Goal: Task Accomplishment & Management: Use online tool/utility

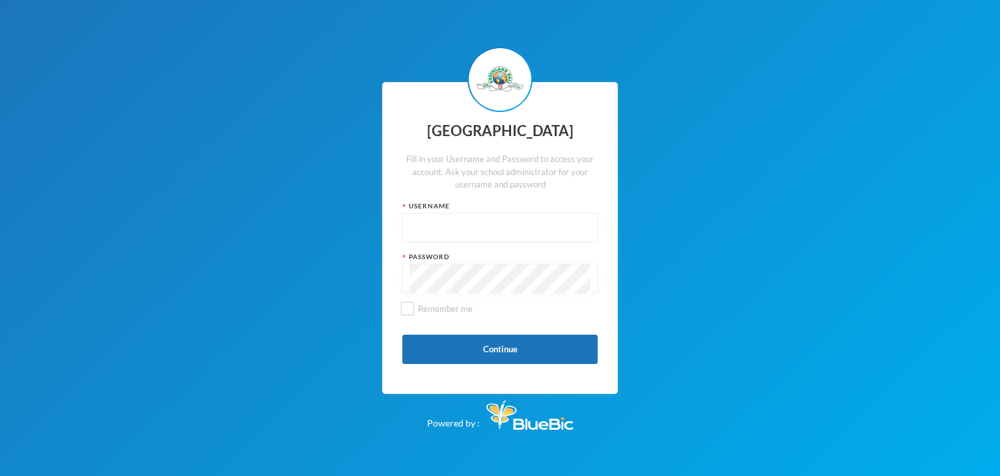
click at [480, 222] on input "text" at bounding box center [499, 228] width 181 height 29
type input "glh25cs28"
click at [510, 340] on button "Continue" at bounding box center [499, 349] width 195 height 29
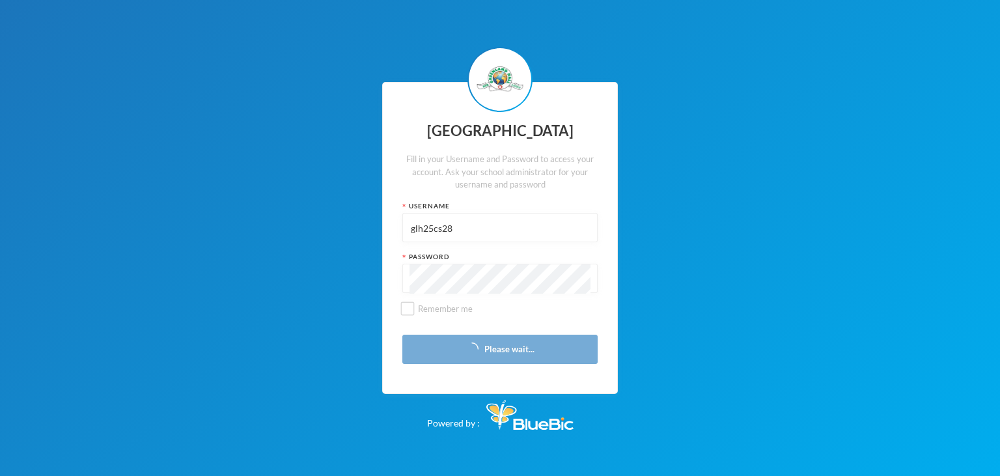
click at [410, 229] on input "glh25cs28" at bounding box center [499, 228] width 181 height 29
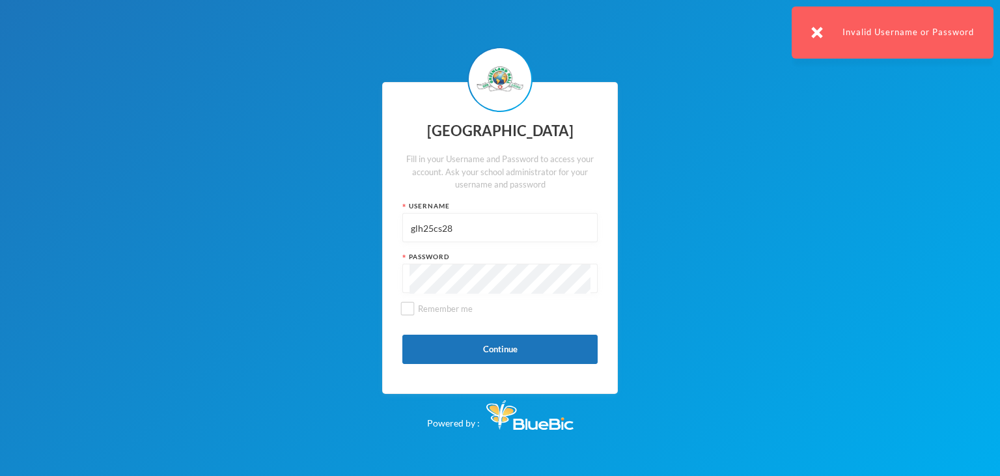
click at [408, 223] on div "glh25cs28" at bounding box center [499, 227] width 195 height 29
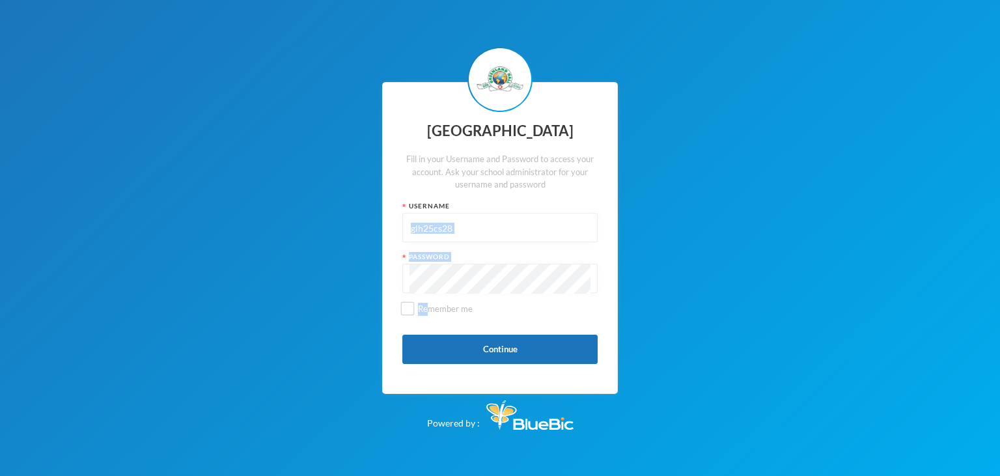
click at [413, 281] on div "Greenland Hall Fill in your Username and Password to access your account. Ask y…" at bounding box center [500, 238] width 236 height 312
click at [407, 306] on input "Remember me" at bounding box center [408, 309] width 14 height 14
checkbox input "true"
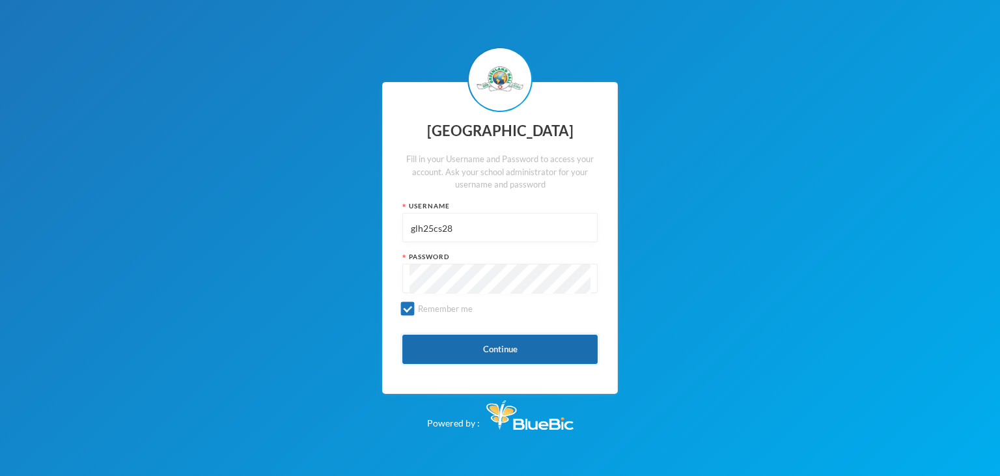
click at [499, 352] on button "Continue" at bounding box center [499, 349] width 195 height 29
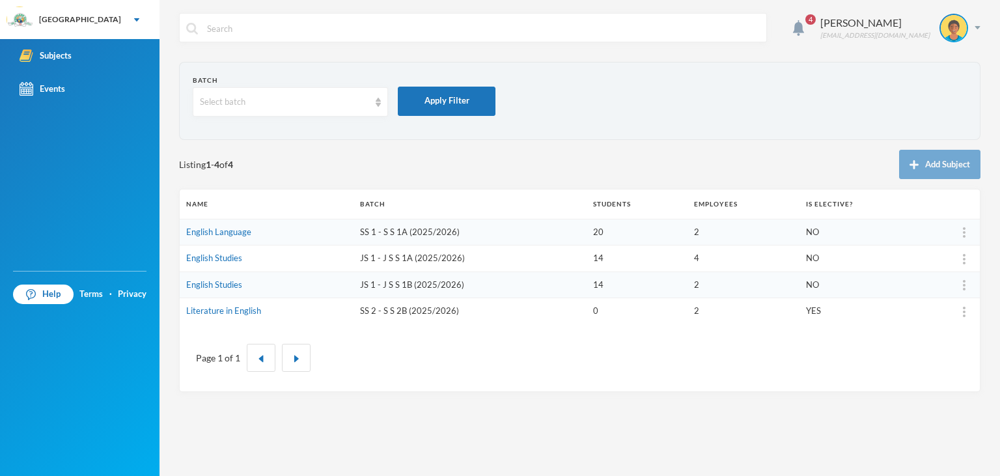
click at [445, 258] on td "JS 1 - J S S 1A (2025/2026)" at bounding box center [469, 258] width 233 height 27
click at [875, 285] on td "NO" at bounding box center [858, 284] width 118 height 27
click at [327, 281] on td "English Studies" at bounding box center [267, 284] width 174 height 27
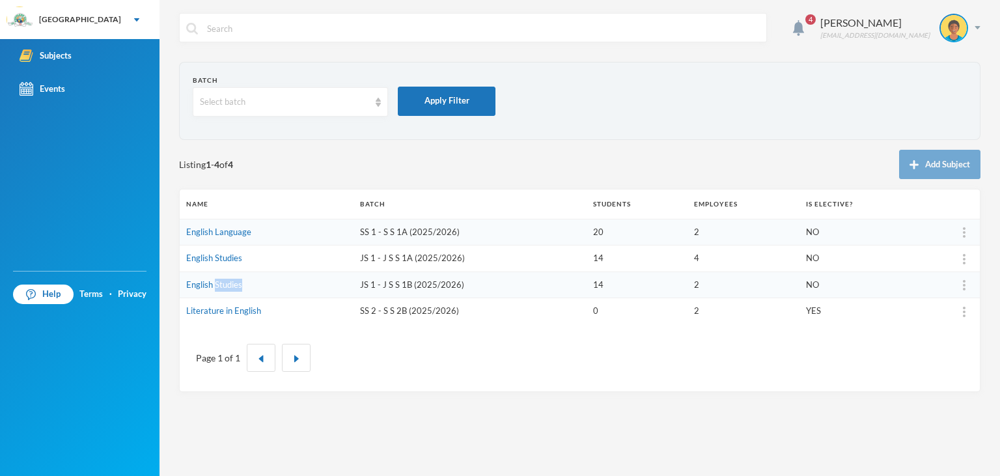
click at [327, 281] on td "English Studies" at bounding box center [267, 284] width 174 height 27
click at [370, 289] on td "JS 1 - J S S 1B (2025/2026)" at bounding box center [469, 284] width 233 height 27
click at [189, 282] on link "English Studies" at bounding box center [214, 284] width 56 height 10
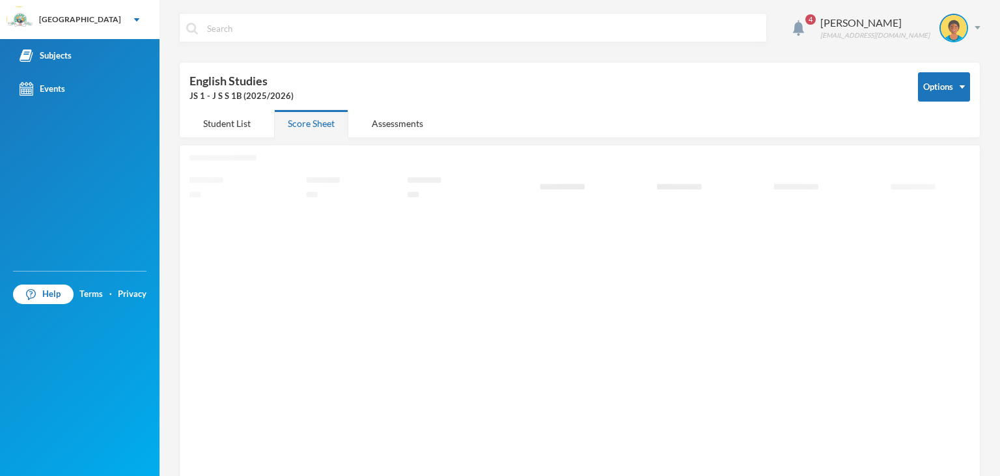
click at [189, 282] on icon "Loading interface..." at bounding box center [579, 322] width 781 height 335
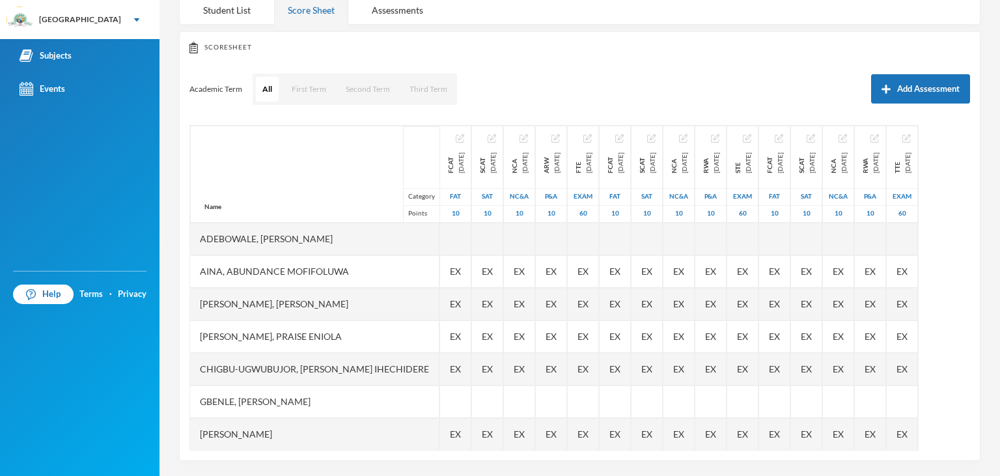
scroll to position [116, 0]
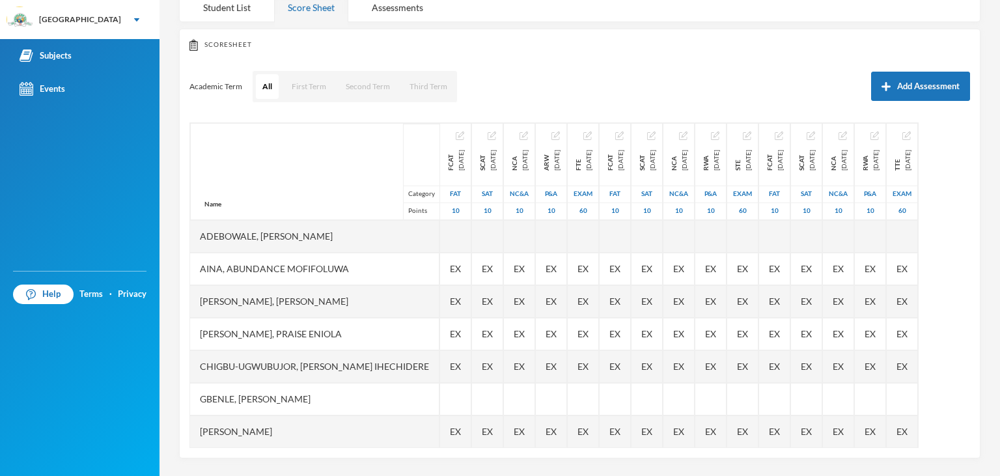
click at [303, 243] on div "Adebowale, [PERSON_NAME]" at bounding box center [314, 236] width 249 height 33
click at [104, 18] on div "[GEOGRAPHIC_DATA]" at bounding box center [79, 19] width 159 height 39
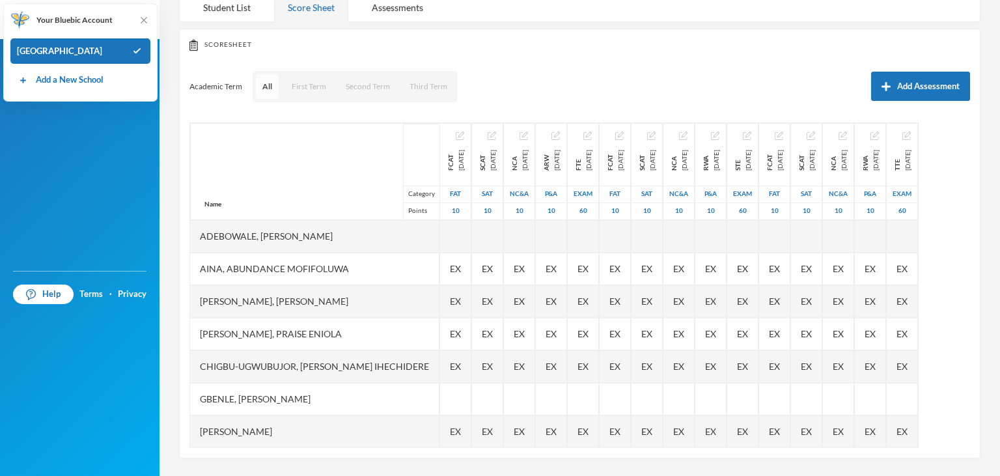
click at [275, 91] on button "All" at bounding box center [267, 86] width 23 height 25
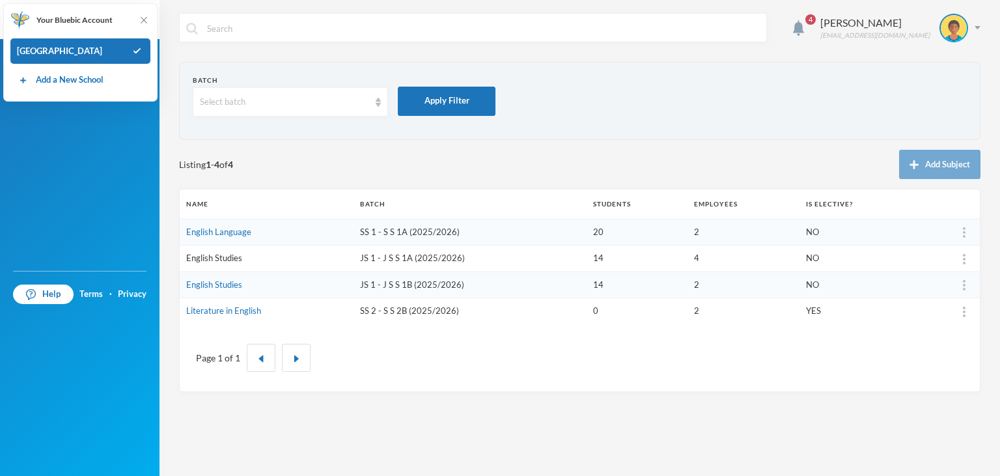
click at [215, 254] on link "English Studies" at bounding box center [214, 258] width 56 height 10
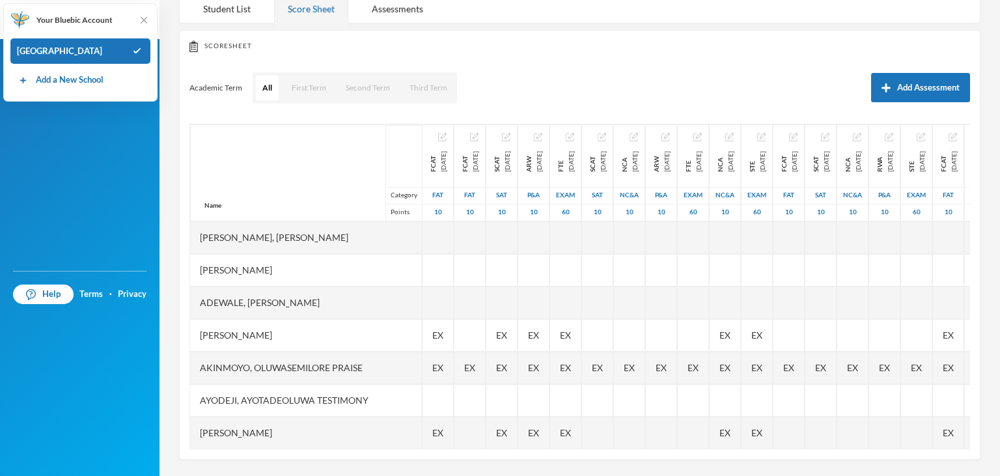
scroll to position [116, 0]
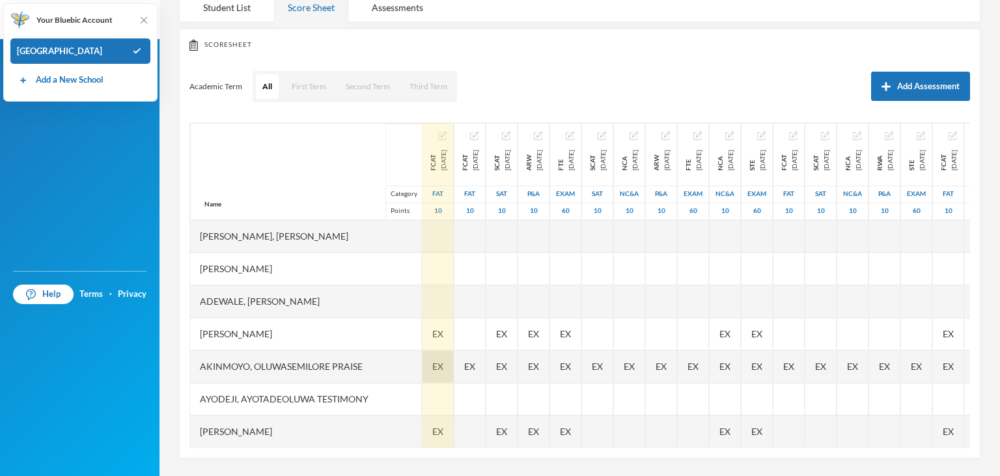
click at [432, 368] on span "EX" at bounding box center [437, 366] width 11 height 14
click at [423, 401] on div at bounding box center [438, 399] width 31 height 33
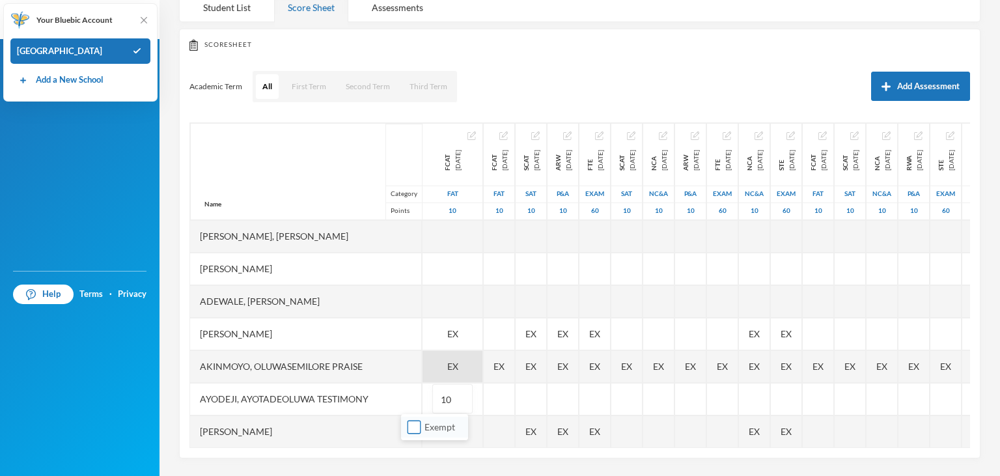
type input "10"
click at [431, 424] on span "Exempt" at bounding box center [439, 426] width 41 height 11
click at [421, 424] on input "Exempt" at bounding box center [415, 428] width 14 height 14
click at [432, 424] on span "Exempt" at bounding box center [439, 426] width 41 height 11
click at [421, 424] on input "Exempt" at bounding box center [415, 428] width 14 height 14
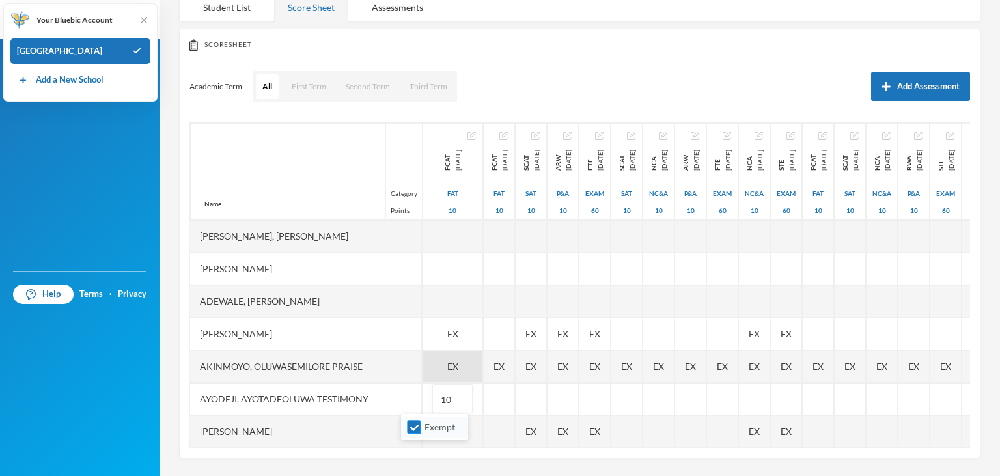
checkbox input "false"
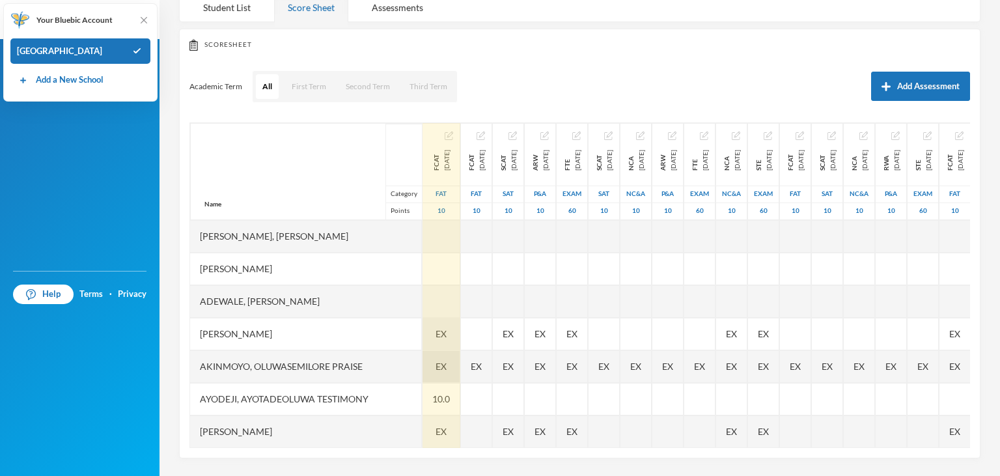
click at [436, 335] on span "EX" at bounding box center [441, 334] width 11 height 14
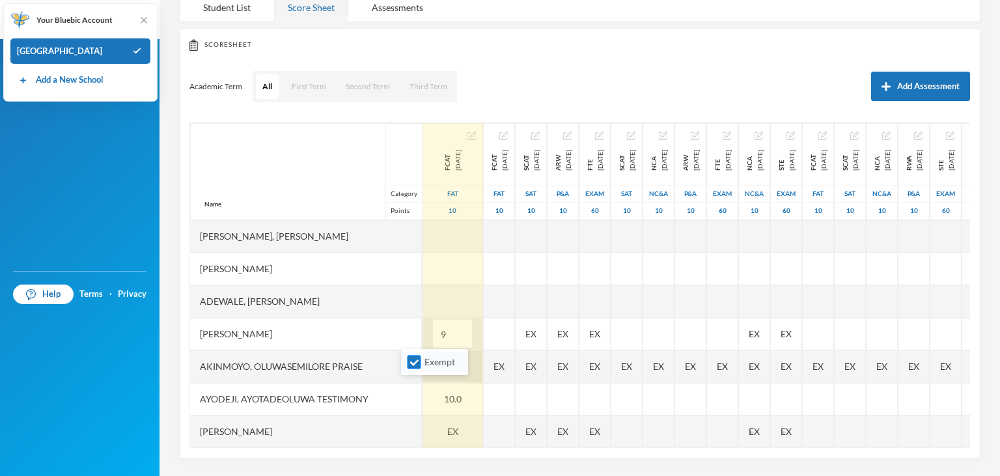
type input "9"
click at [450, 363] on span "Exempt" at bounding box center [439, 361] width 41 height 11
click at [421, 363] on input "Exempt" at bounding box center [415, 362] width 14 height 14
checkbox input "false"
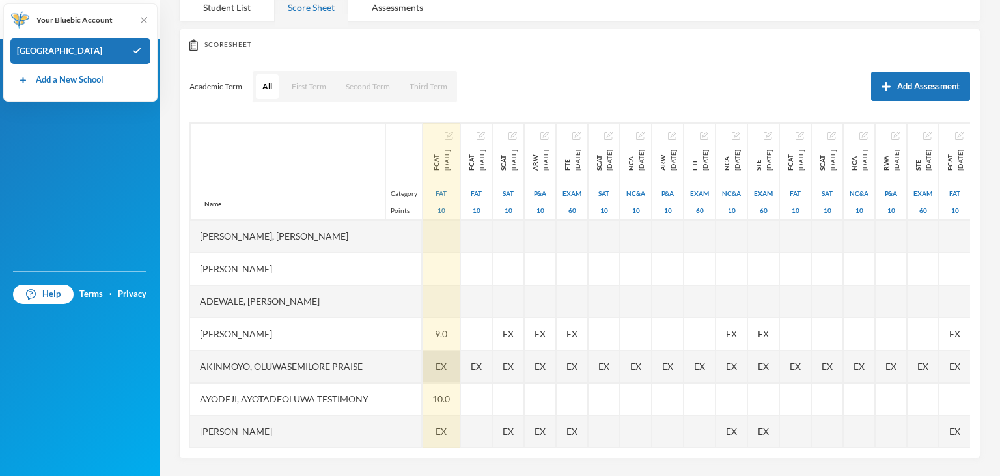
drag, startPoint x: 296, startPoint y: 358, endPoint x: 364, endPoint y: 275, distance: 107.4
click at [364, 275] on div "Adeogun, Adebayo Fikayomi" at bounding box center [306, 269] width 232 height 33
drag, startPoint x: 341, startPoint y: 268, endPoint x: 329, endPoint y: 314, distance: 47.7
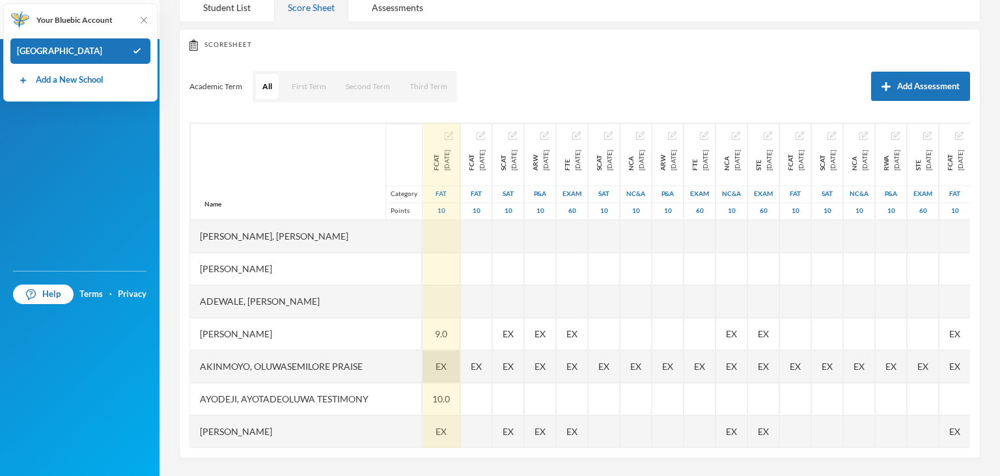
click at [339, 274] on div "Adeogun, Adebayo Fikayomi" at bounding box center [306, 269] width 232 height 33
click at [339, 275] on div "Adeogun, Adebayo Fikayomi" at bounding box center [306, 269] width 232 height 33
click at [423, 293] on div at bounding box center [442, 301] width 38 height 33
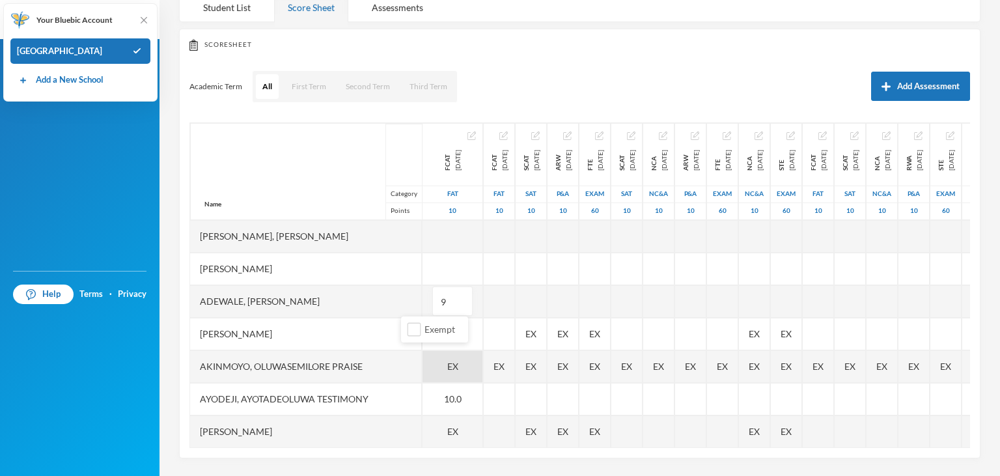
type input "9"
click at [436, 341] on ul "Exempt" at bounding box center [434, 329] width 67 height 26
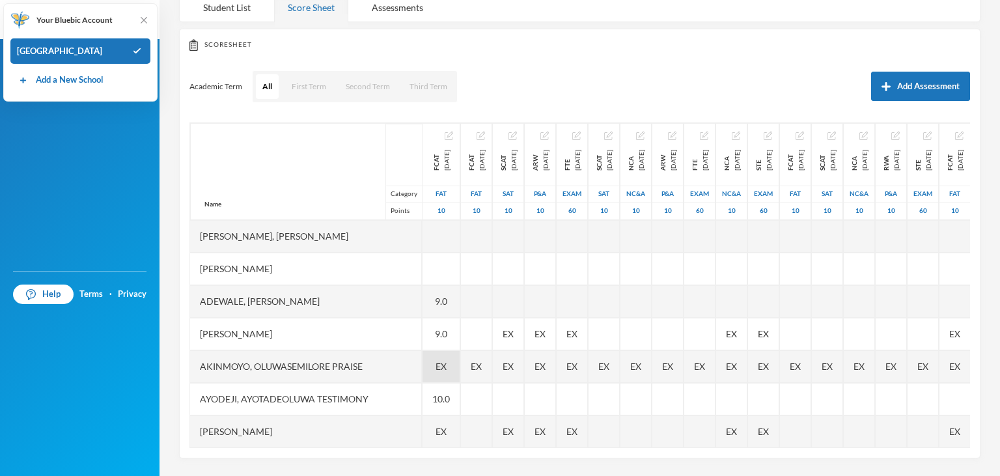
click at [991, 457] on div "4 Akintoye Abiola abiola.akintoye@greenlandhall.org Options English Studies JS …" at bounding box center [579, 238] width 840 height 476
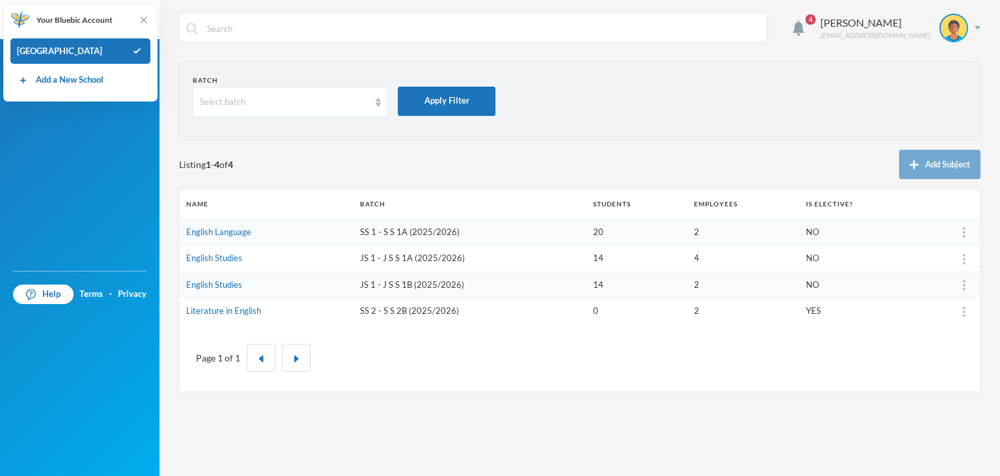
click at [410, 285] on td "JS 1 - J S S 1B (2025/2026)" at bounding box center [469, 284] width 233 height 27
click at [232, 287] on link "English Studies" at bounding box center [214, 284] width 56 height 10
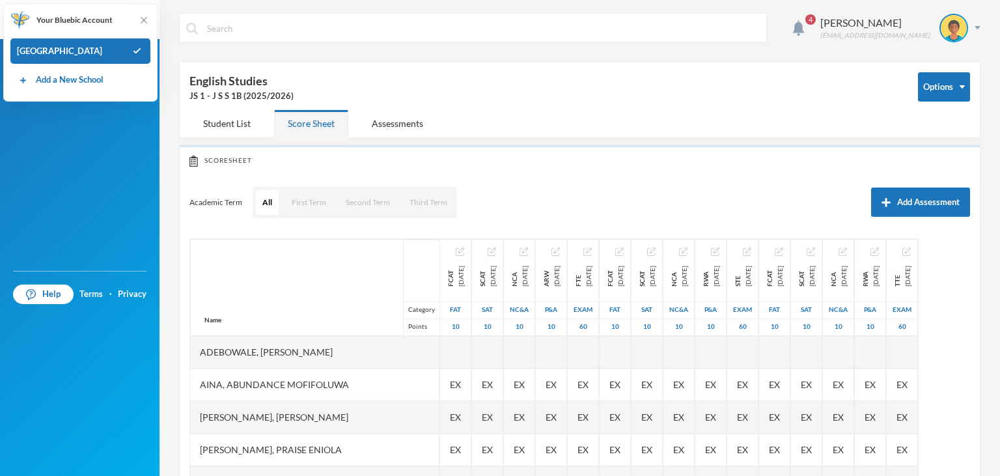
click at [232, 287] on div "Name Category Points" at bounding box center [314, 287] width 249 height 97
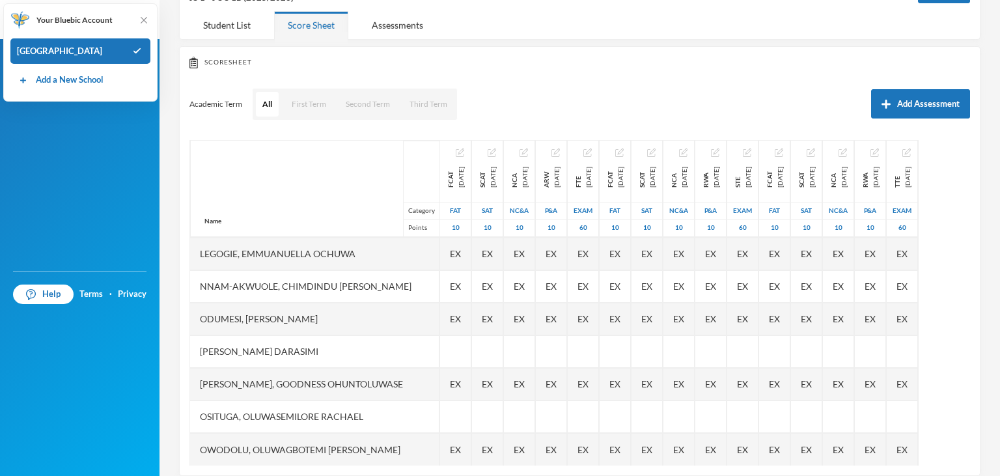
scroll to position [116, 0]
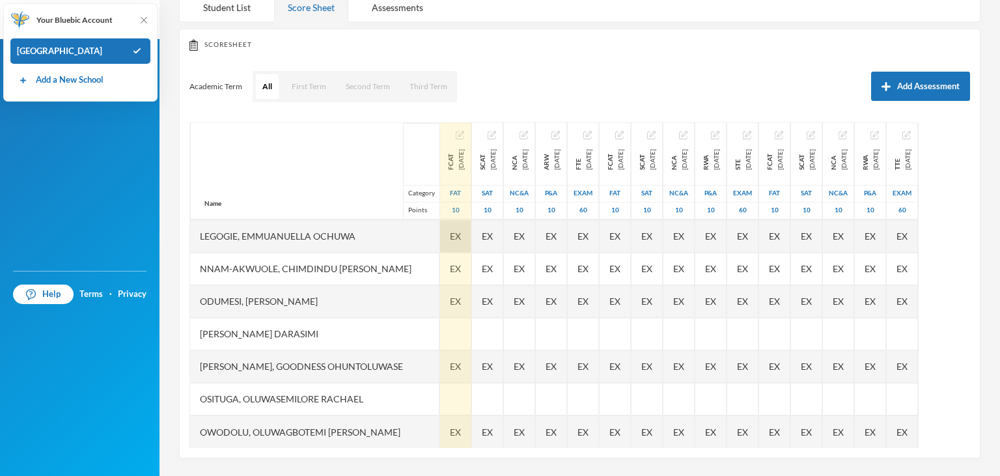
click at [450, 240] on span "EX" at bounding box center [455, 236] width 11 height 14
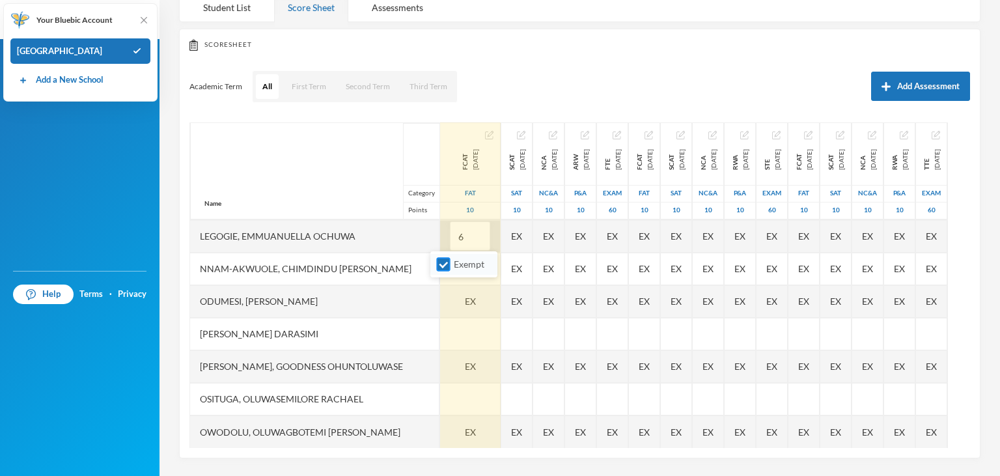
type input "6"
click at [479, 270] on label "Exempt" at bounding box center [463, 264] width 51 height 14
click at [450, 270] on input "Exempt" at bounding box center [444, 265] width 14 height 14
checkbox input "false"
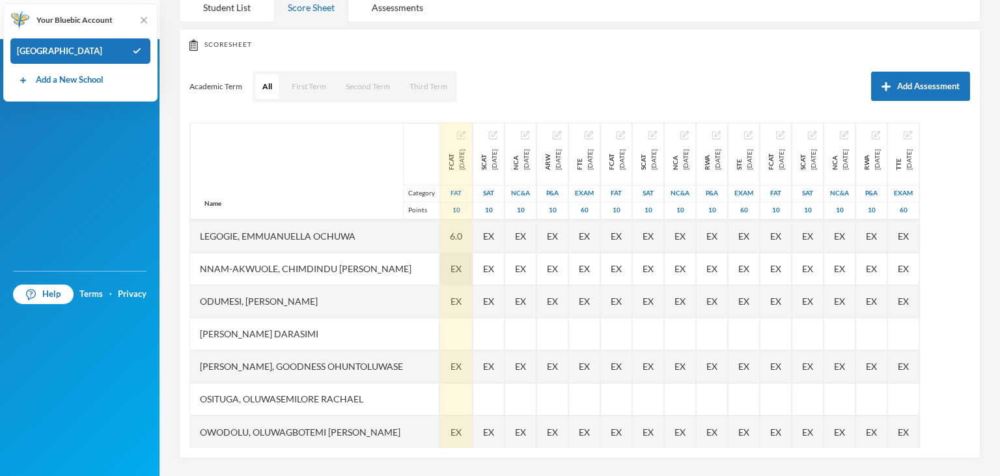
click at [456, 281] on div "EX" at bounding box center [456, 269] width 33 height 33
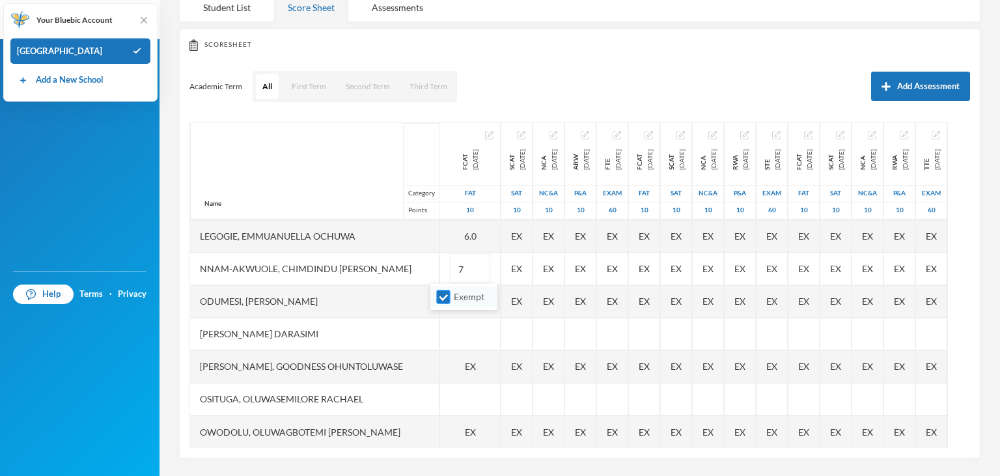
type input "7"
click at [453, 292] on span "Exempt" at bounding box center [469, 296] width 41 height 11
click at [450, 292] on input "Exempt" at bounding box center [444, 297] width 14 height 14
checkbox input "false"
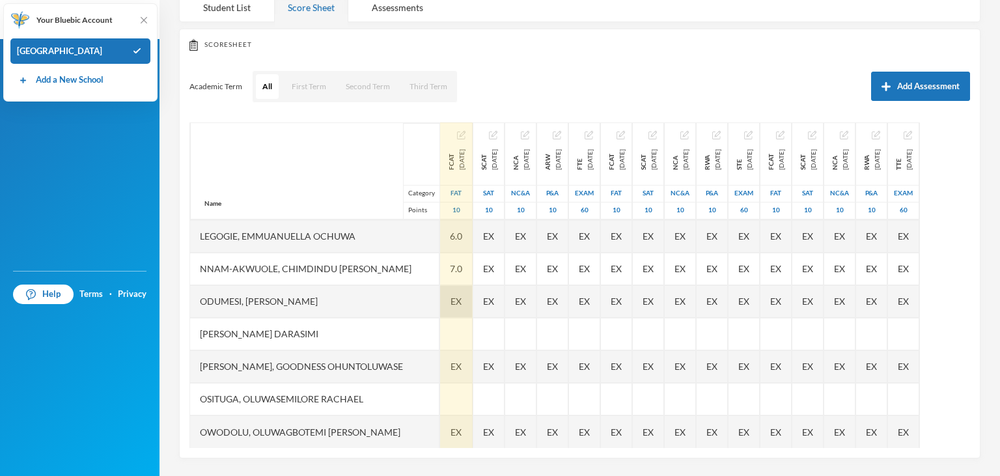
click at [450, 306] on span "EX" at bounding box center [455, 301] width 11 height 14
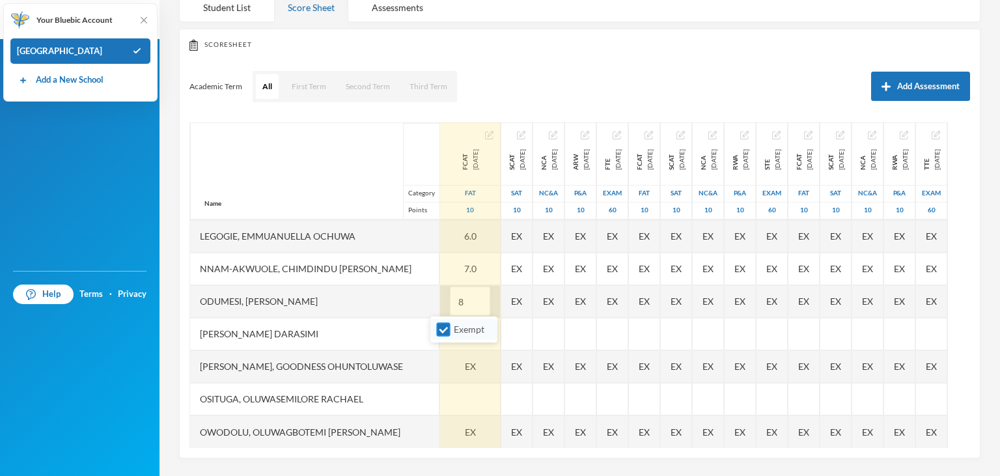
type input "8"
click at [452, 334] on span "Exempt" at bounding box center [469, 329] width 41 height 11
click at [450, 334] on input "Exempt" at bounding box center [444, 330] width 14 height 14
checkbox input "false"
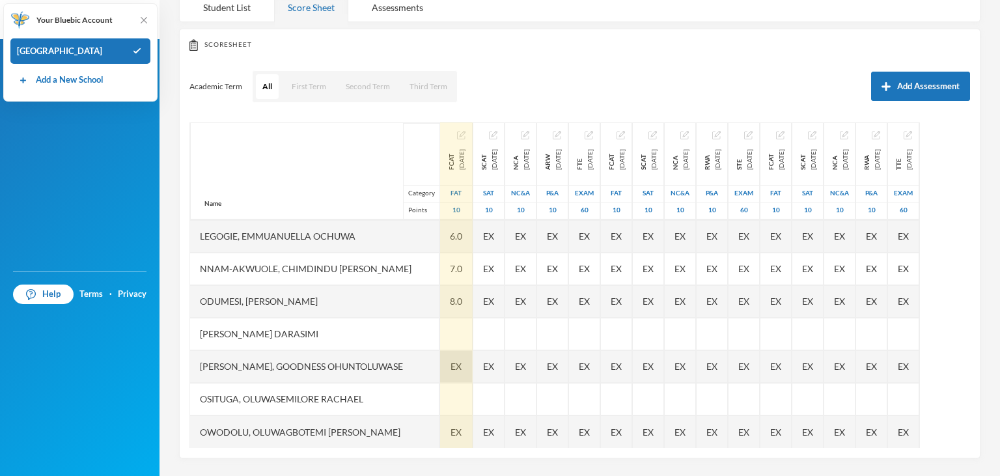
click at [459, 365] on div "EX" at bounding box center [456, 366] width 33 height 33
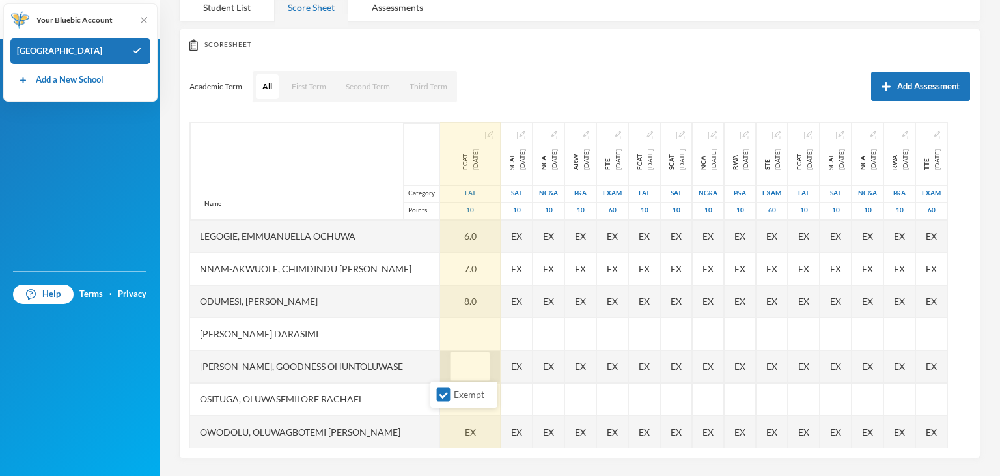
type input "0"
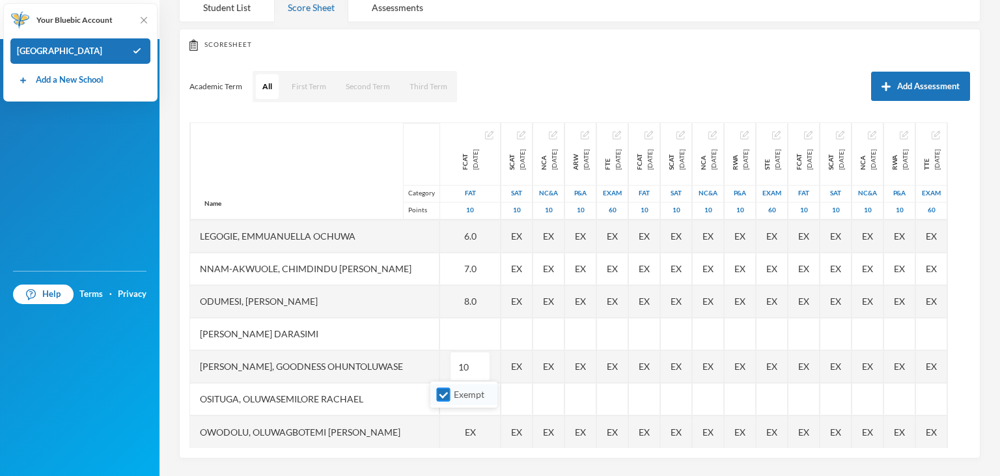
type input "10"
click at [450, 395] on span "Exempt" at bounding box center [469, 394] width 41 height 11
click at [450, 395] on input "Exempt" at bounding box center [444, 395] width 14 height 14
checkbox input "false"
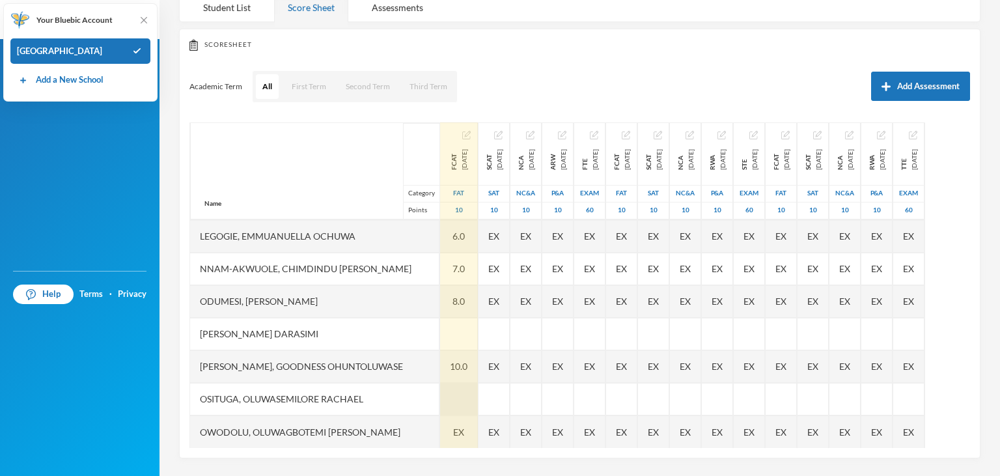
click at [449, 391] on div at bounding box center [459, 399] width 38 height 33
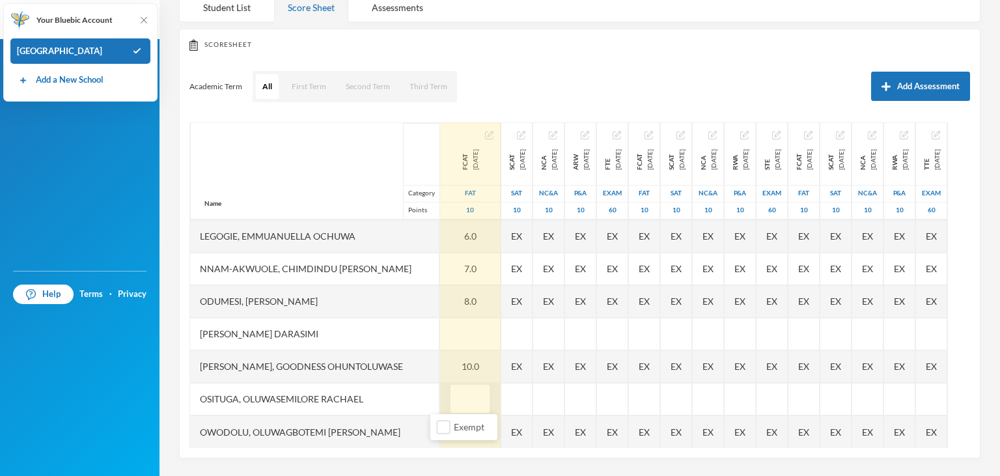
type input "7"
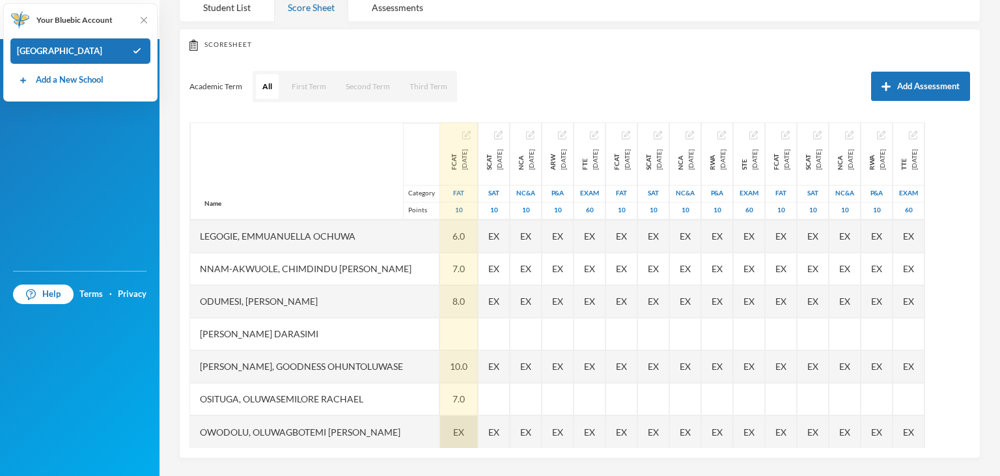
click at [453, 433] on span "EX" at bounding box center [458, 432] width 11 height 14
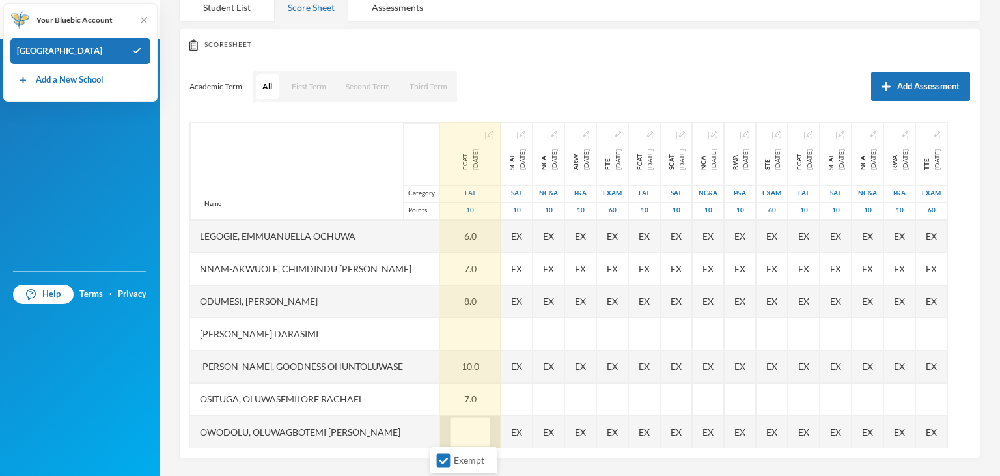
type input "7"
type input "8"
click at [460, 464] on span "Exempt" at bounding box center [469, 459] width 41 height 11
click at [450, 464] on input "Exempt" at bounding box center [444, 461] width 14 height 14
checkbox input "false"
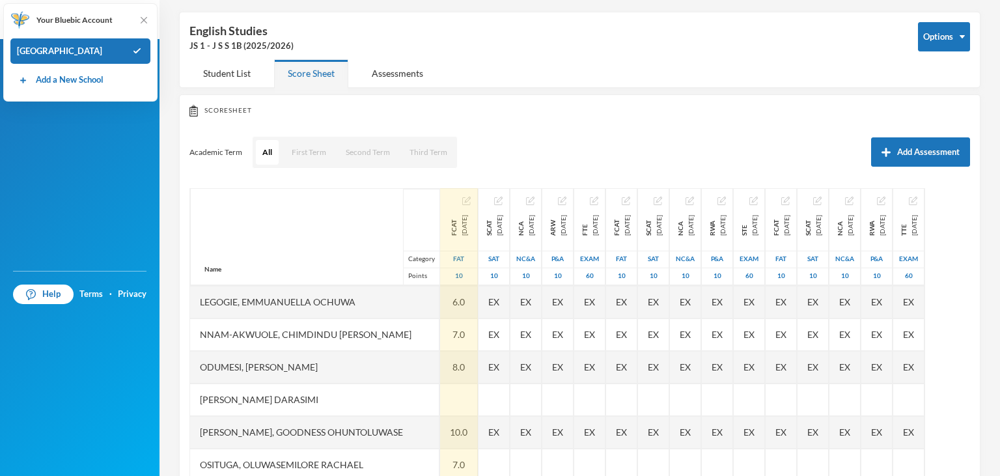
scroll to position [18, 0]
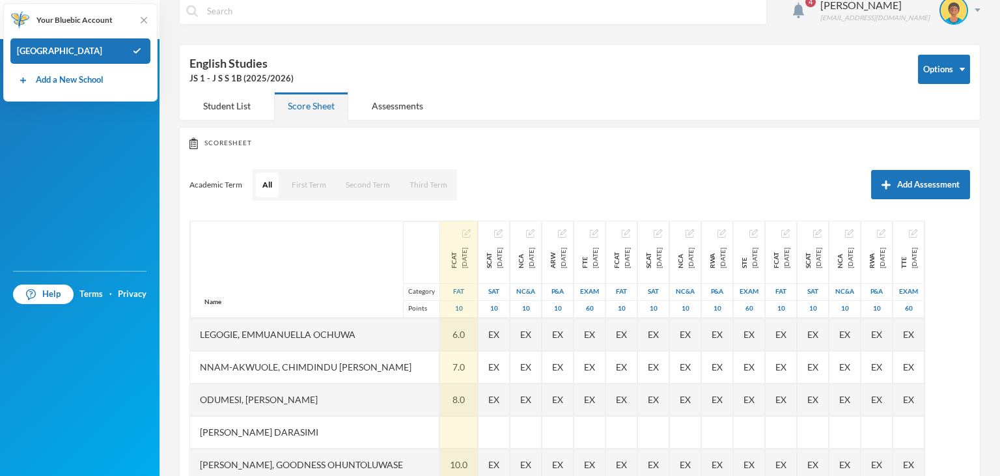
click at [352, 432] on div "[PERSON_NAME] Darasimi" at bounding box center [314, 432] width 249 height 33
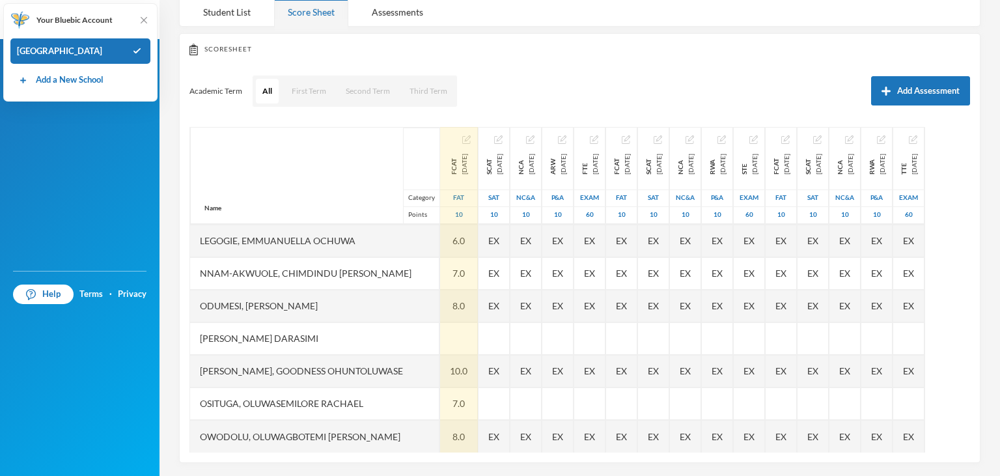
scroll to position [116, 0]
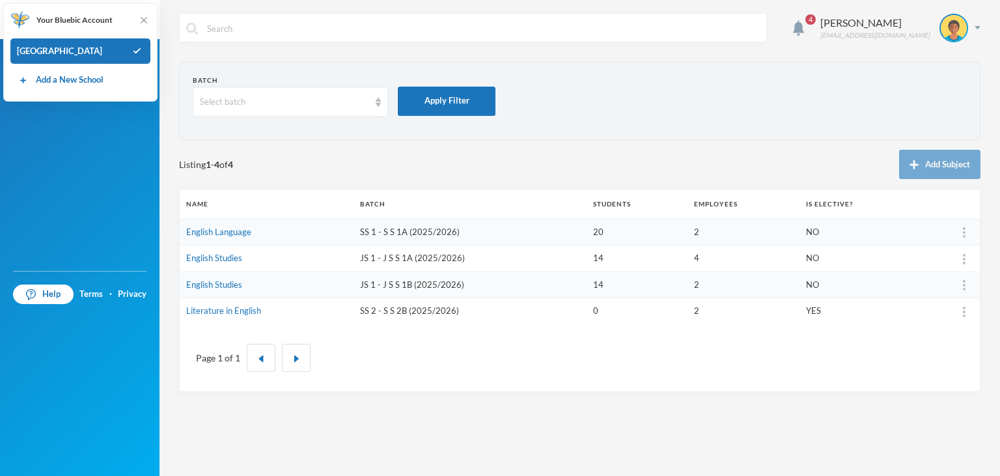
click at [316, 283] on td "English Studies" at bounding box center [267, 284] width 174 height 27
click at [413, 262] on td "JS 1 - J S S 1A (2025/2026)" at bounding box center [469, 258] width 233 height 27
click at [413, 260] on td "JS 1 - J S S 1A (2025/2026)" at bounding box center [469, 258] width 233 height 27
click at [444, 258] on td "JS 1 - J S S 1A (2025/2026)" at bounding box center [469, 258] width 233 height 27
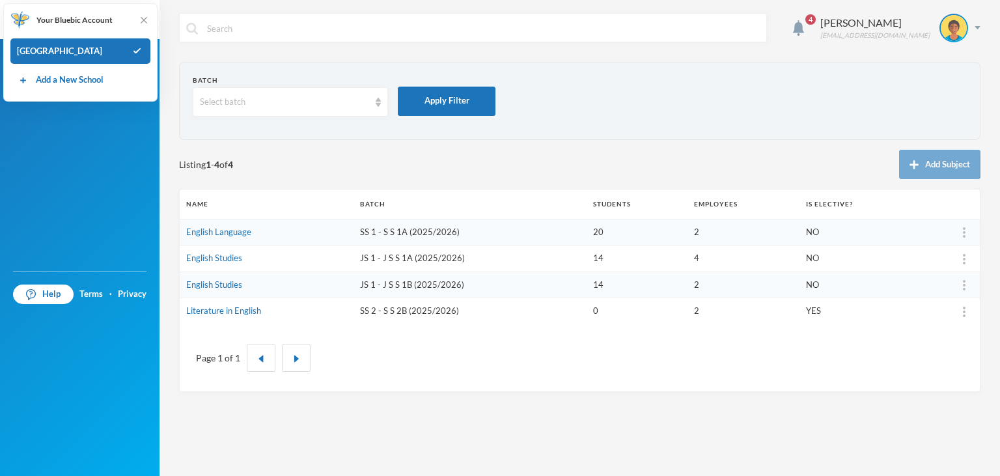
click at [249, 258] on td "English Studies" at bounding box center [267, 258] width 174 height 27
click at [210, 262] on link "English Studies" at bounding box center [214, 258] width 56 height 10
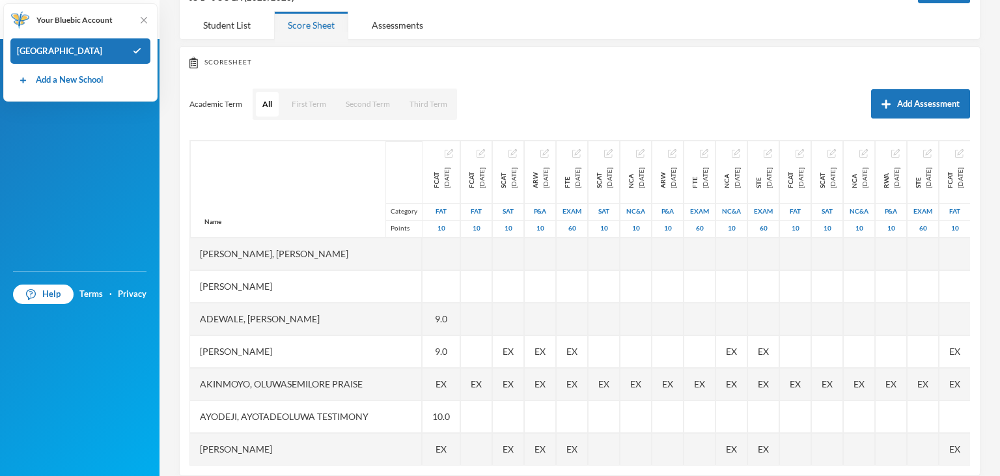
scroll to position [116, 0]
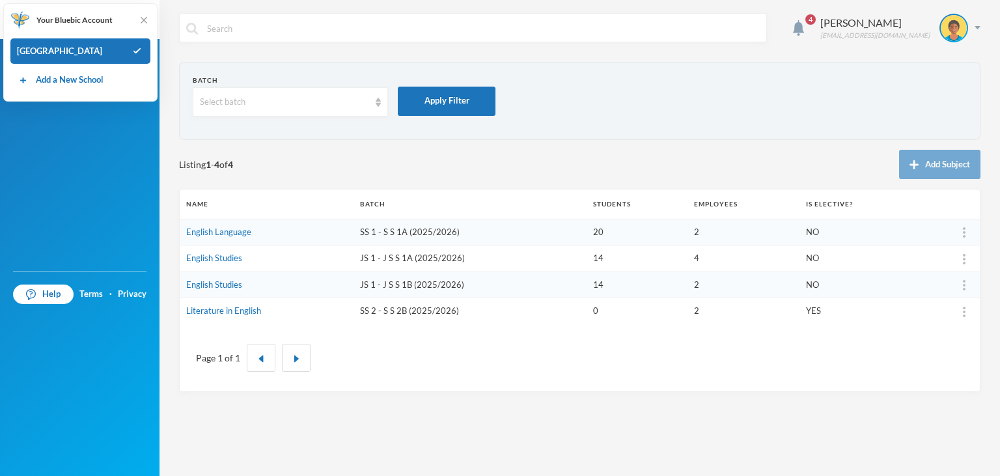
click at [417, 259] on td "JS 1 - J S S 1A (2025/2026)" at bounding box center [469, 258] width 233 height 27
click at [368, 254] on td "JS 1 - J S S 1A (2025/2026)" at bounding box center [469, 258] width 233 height 27
click at [249, 256] on td "English Studies" at bounding box center [267, 258] width 174 height 27
click at [368, 260] on td "JS 1 - J S S 1A (2025/2026)" at bounding box center [469, 258] width 233 height 27
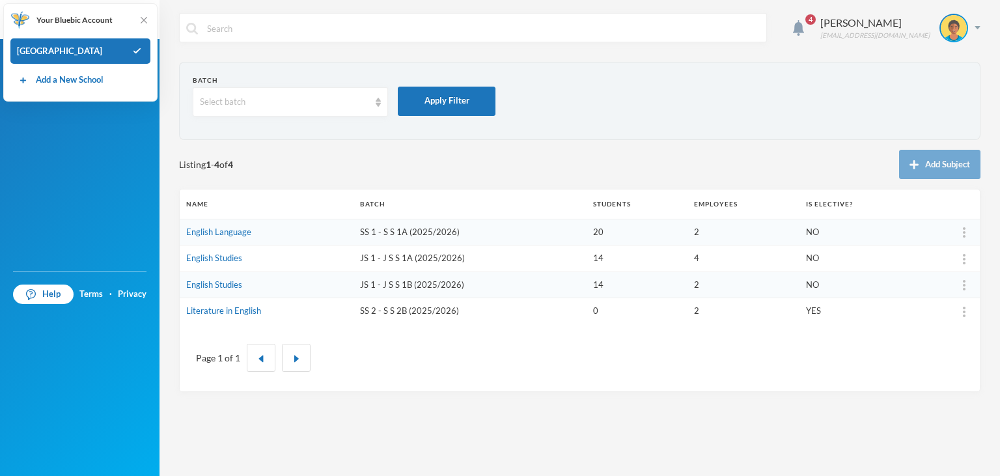
click at [454, 253] on td "JS 1 - J S S 1A (2025/2026)" at bounding box center [469, 258] width 233 height 27
click at [296, 258] on td "English Studies" at bounding box center [267, 258] width 174 height 27
click at [228, 277] on td "English Studies" at bounding box center [267, 284] width 174 height 27
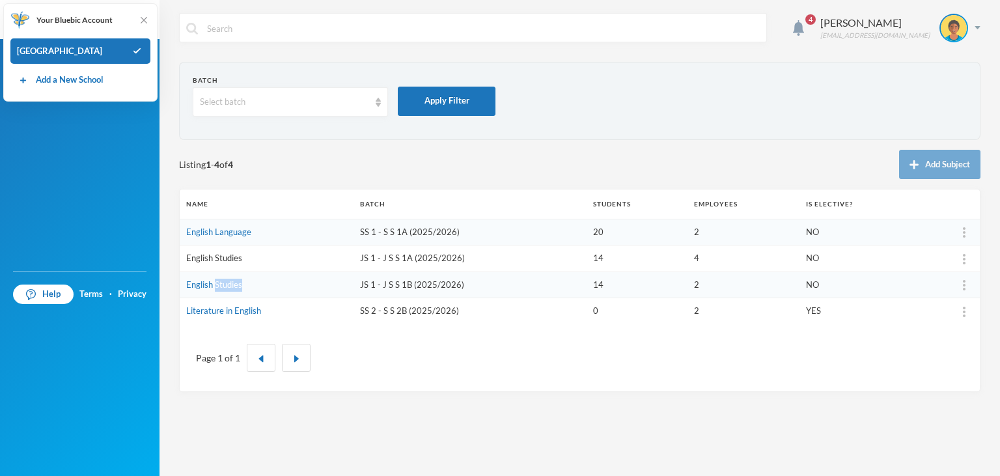
click at [220, 262] on link "English Studies" at bounding box center [214, 258] width 56 height 10
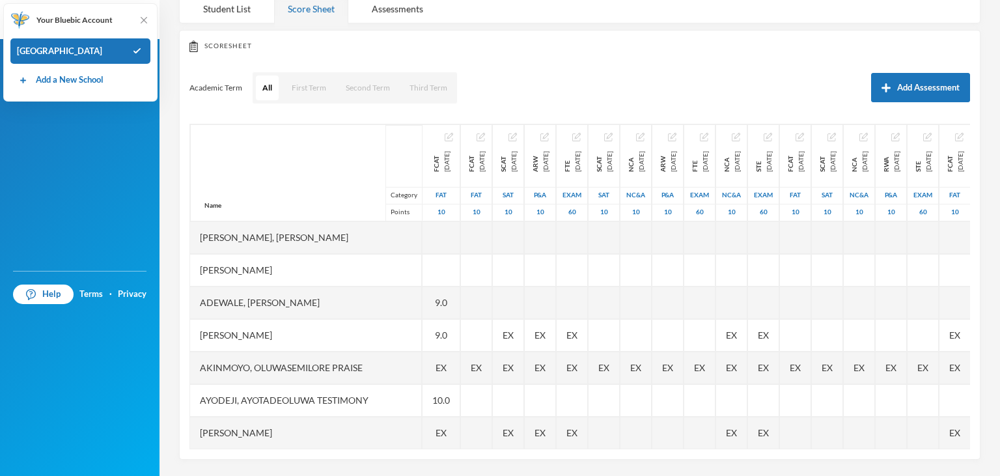
scroll to position [116, 0]
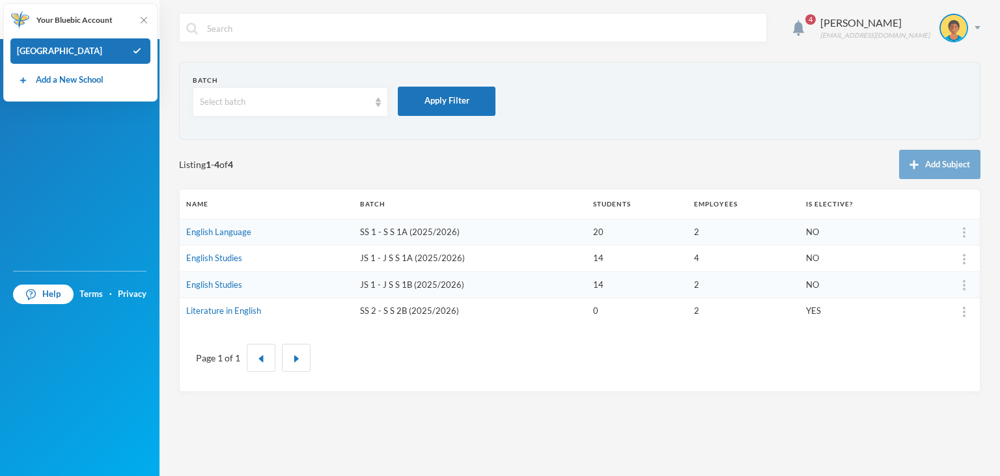
click at [272, 255] on td "English Studies" at bounding box center [267, 258] width 174 height 27
drag, startPoint x: 272, startPoint y: 255, endPoint x: 241, endPoint y: 251, distance: 31.6
click at [241, 251] on td "English Studies" at bounding box center [267, 258] width 174 height 27
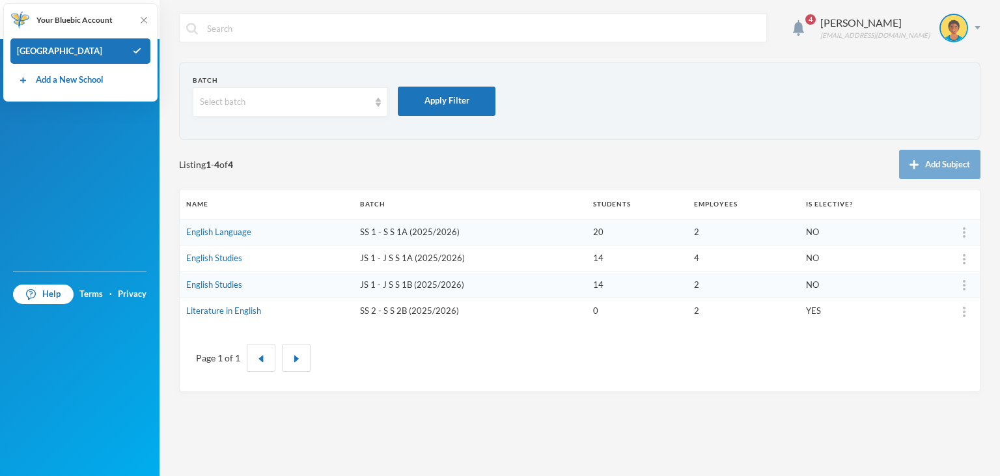
click at [372, 258] on td "JS 1 - J S S 1A (2025/2026)" at bounding box center [469, 258] width 233 height 27
click at [189, 270] on td "English Studies" at bounding box center [267, 258] width 174 height 27
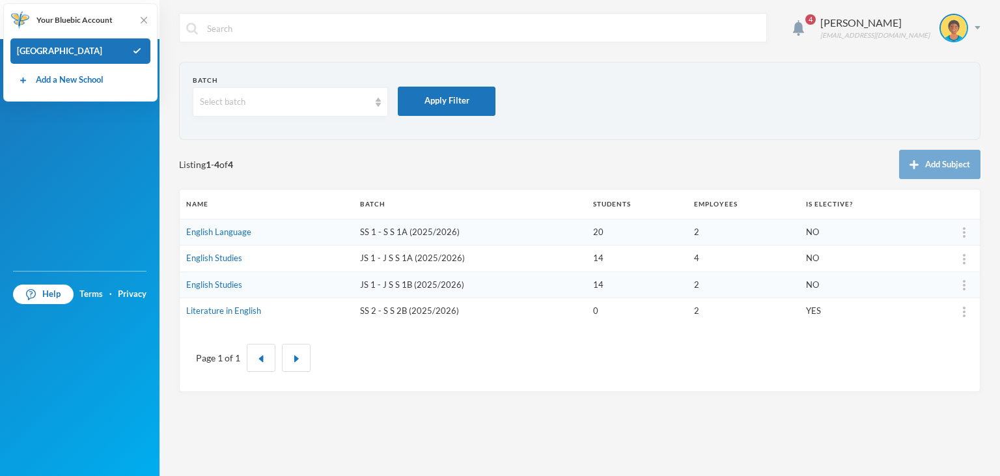
click at [189, 270] on td "English Studies" at bounding box center [267, 258] width 174 height 27
click at [204, 255] on link "English Studies" at bounding box center [214, 258] width 56 height 10
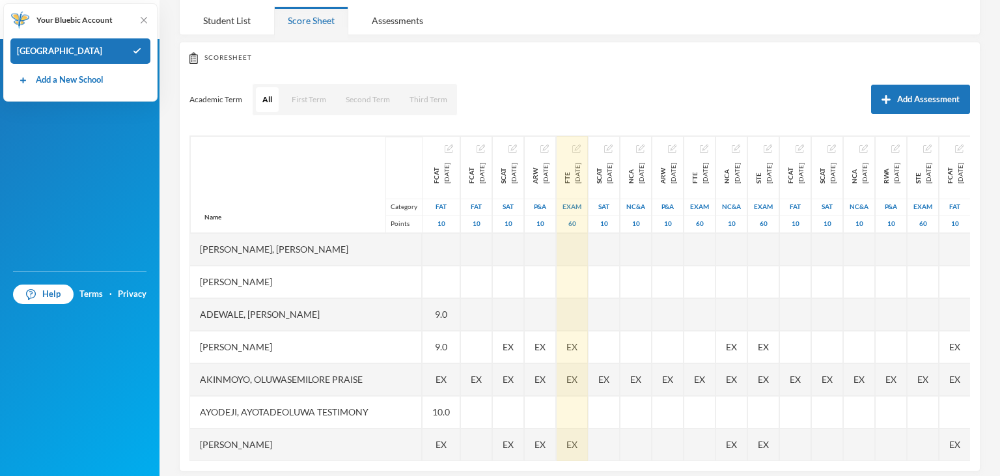
scroll to position [116, 0]
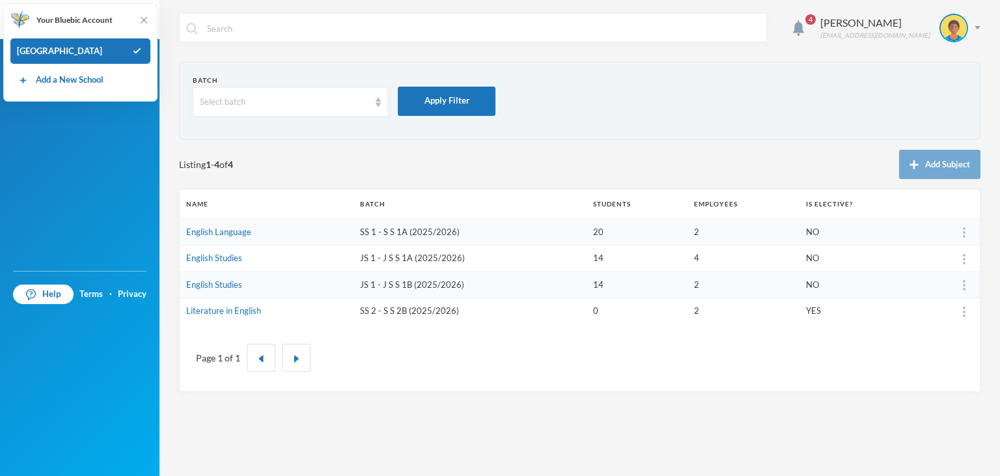
click at [402, 305] on td "SS 2 - S S 2B (2025/2026)" at bounding box center [469, 311] width 233 height 26
click at [350, 290] on td "English Studies" at bounding box center [267, 284] width 174 height 27
click at [391, 286] on td "JS 1 - J S S 1B (2025/2026)" at bounding box center [469, 284] width 233 height 27
click at [332, 283] on td "English Studies" at bounding box center [267, 284] width 174 height 27
click at [231, 286] on link "English Studies" at bounding box center [214, 284] width 56 height 10
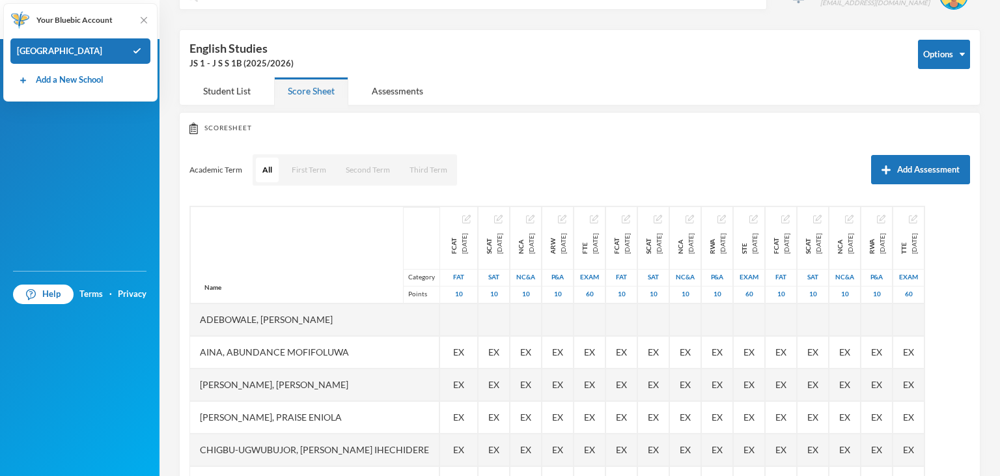
scroll to position [116, 0]
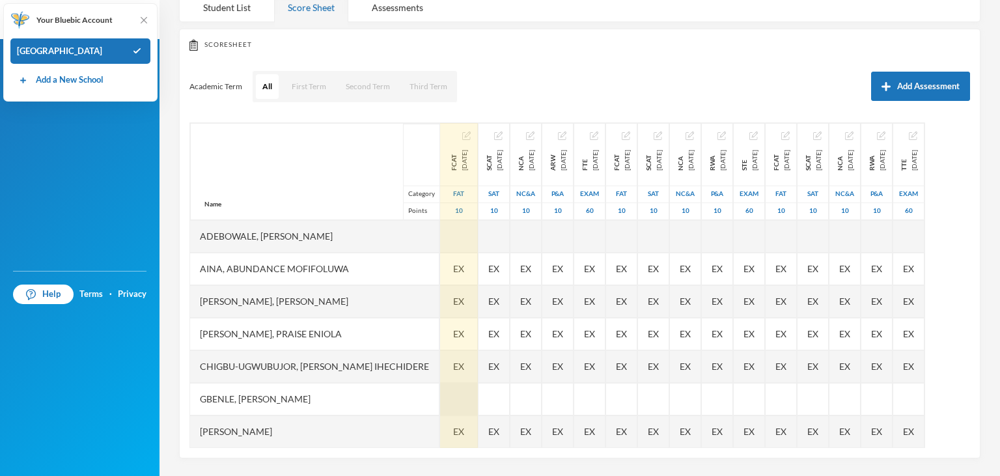
click at [440, 397] on div at bounding box center [459, 399] width 38 height 33
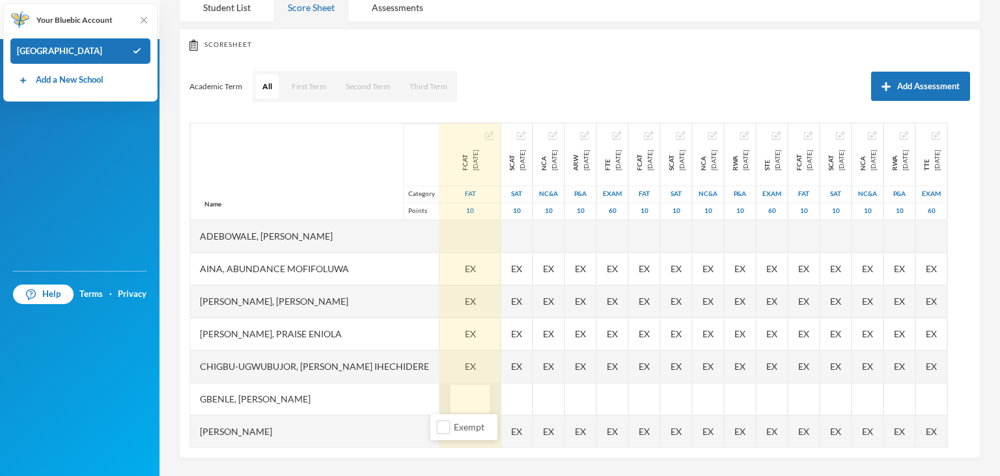
type input "0"
type input "7"
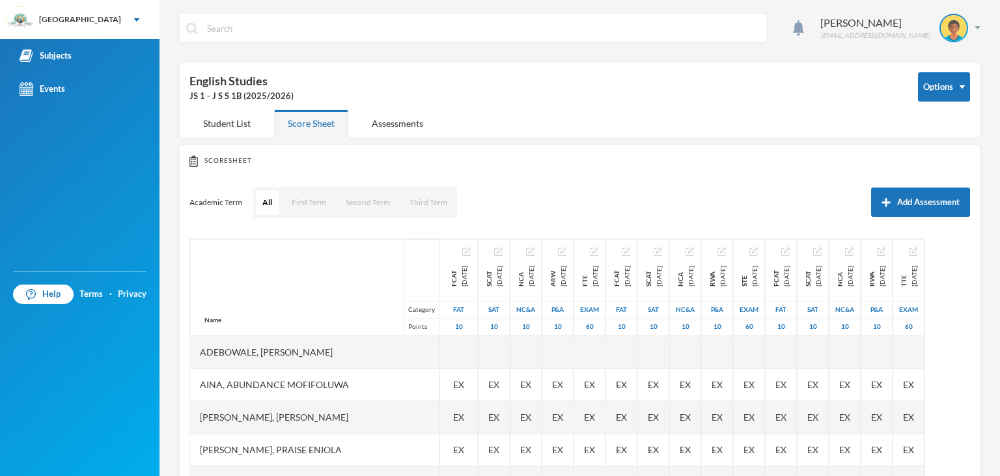
scroll to position [116, 0]
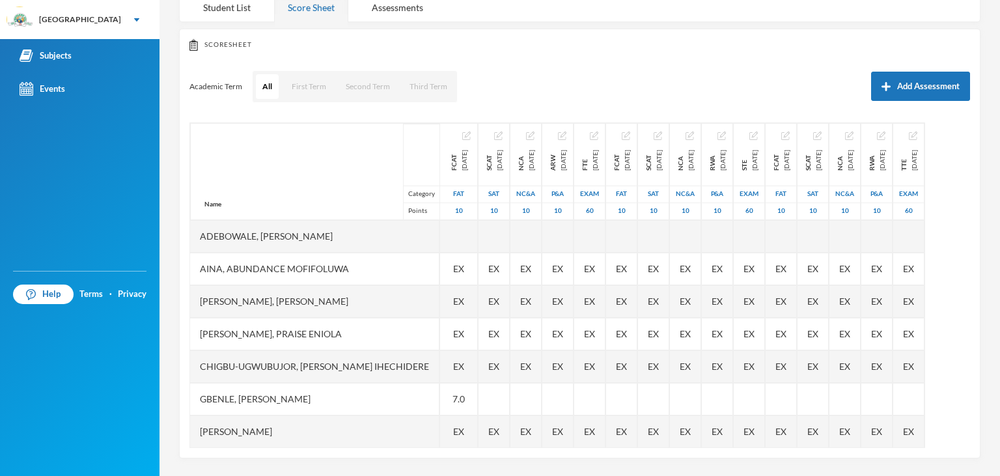
click at [975, 410] on div "Scoresheet Academic Term All First Term Second Term Third Term Add Assessment N…" at bounding box center [579, 244] width 801 height 430
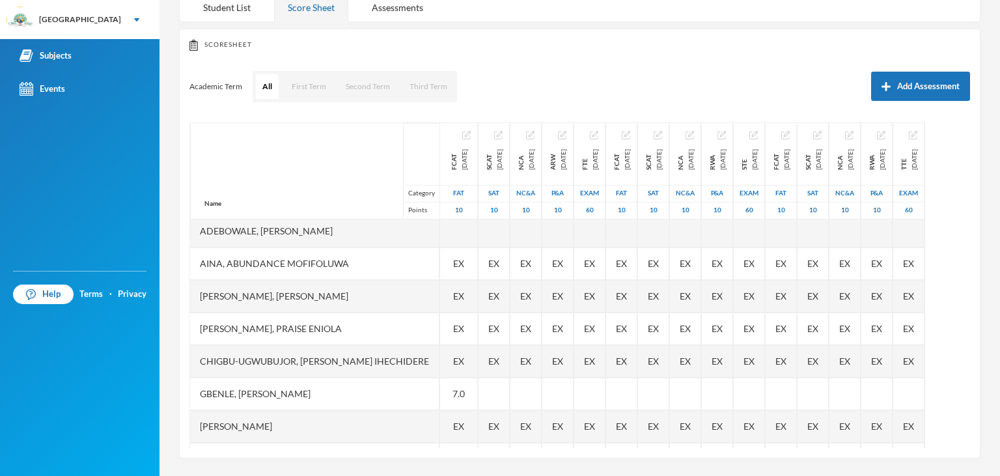
scroll to position [0, 0]
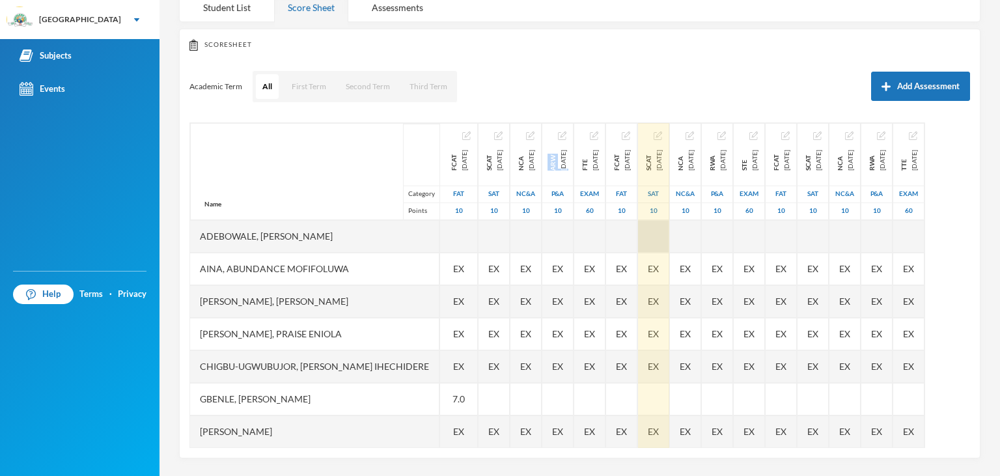
drag, startPoint x: 611, startPoint y: 137, endPoint x: 704, endPoint y: 218, distance: 123.6
click at [704, 218] on div "Name Category Points Adebowale, [PERSON_NAME], [PERSON_NAME], [PERSON_NAME] [PE…" at bounding box center [579, 285] width 781 height 326
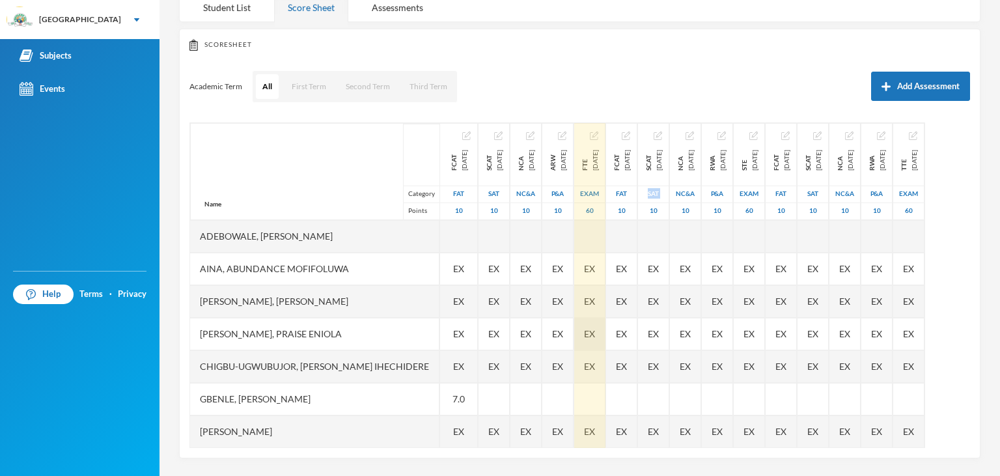
drag, startPoint x: 704, startPoint y: 218, endPoint x: 639, endPoint y: 318, distance: 119.2
click at [670, 327] on div "SCAT [DATE] 10 EX EX EX EX EX EX EX EX EX EX EX" at bounding box center [654, 415] width 32 height 587
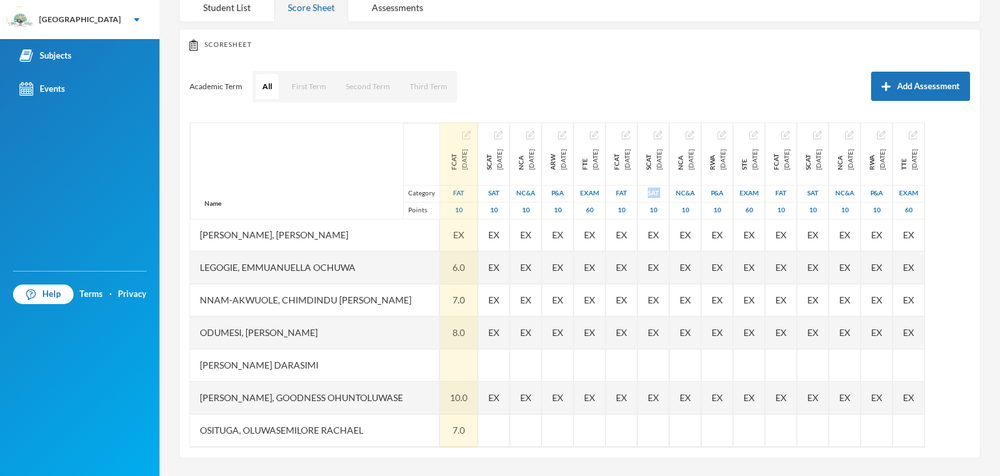
scroll to position [260, 0]
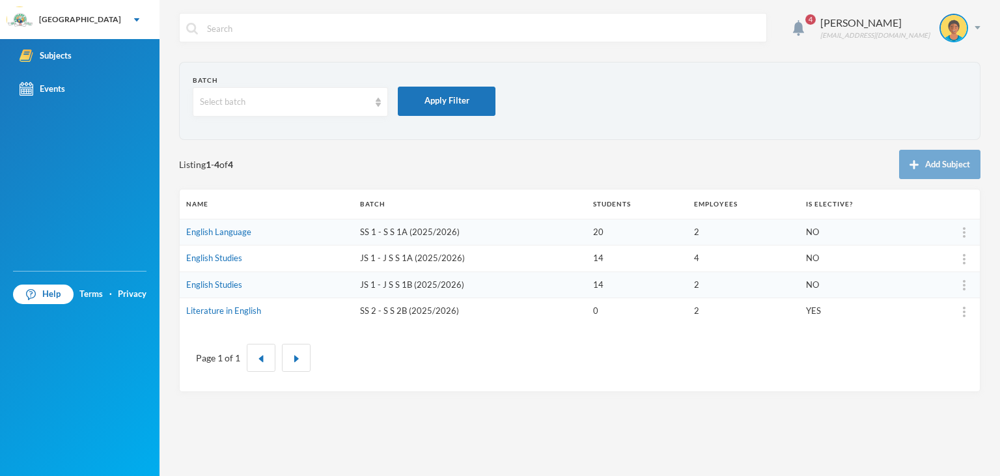
click at [444, 286] on td "JS 1 - J S S 1B (2025/2026)" at bounding box center [469, 284] width 233 height 27
click at [423, 282] on td "JS 1 - J S S 1B (2025/2026)" at bounding box center [469, 284] width 233 height 27
click at [241, 287] on link "English Studies" at bounding box center [214, 284] width 56 height 10
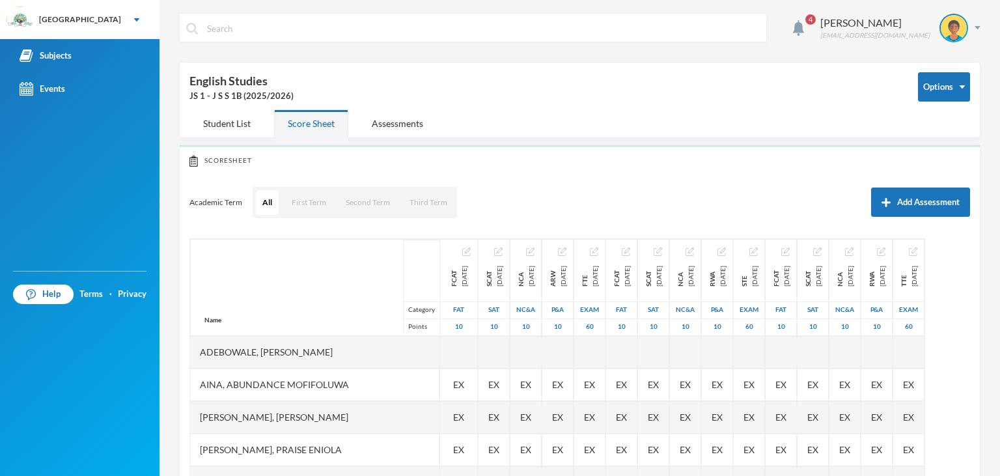
click at [241, 287] on div "Name Category Points" at bounding box center [314, 287] width 249 height 97
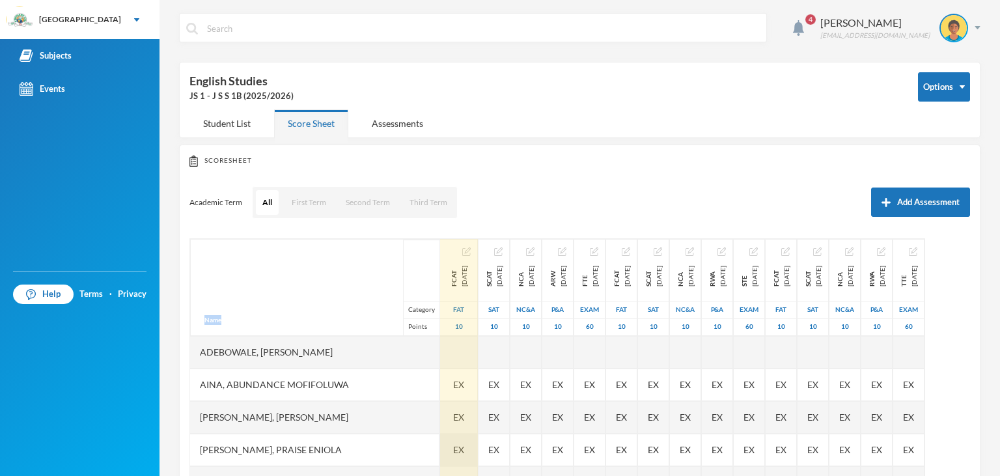
click at [447, 458] on div "EX" at bounding box center [459, 450] width 38 height 33
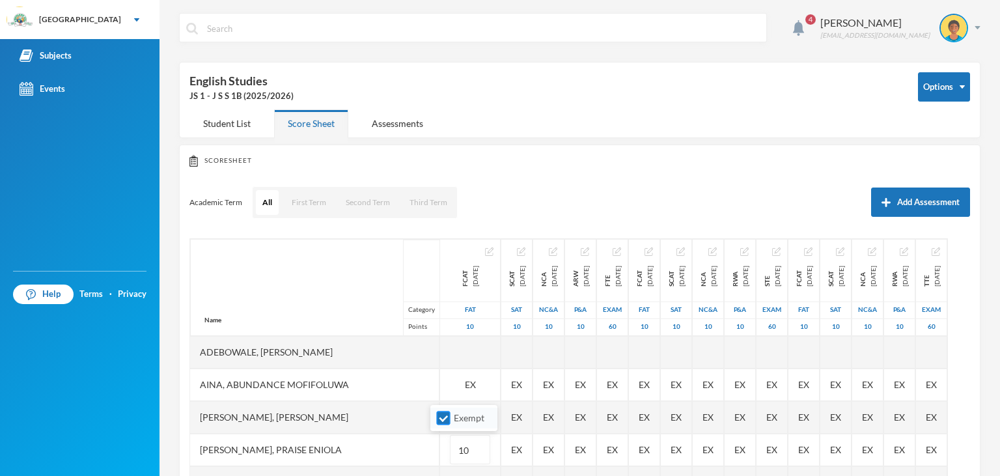
type input "10"
click at [444, 419] on input "Exempt" at bounding box center [444, 418] width 14 height 14
checkbox input "false"
